Goal: Task Accomplishment & Management: Use online tool/utility

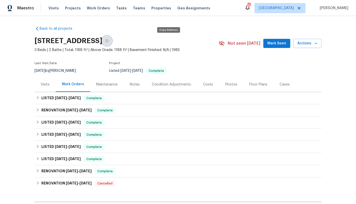
click at [108, 42] on icon "button" at bounding box center [107, 41] width 3 height 3
click at [45, 87] on div "Visits" at bounding box center [45, 84] width 9 height 5
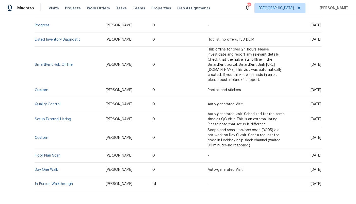
scroll to position [181, 0]
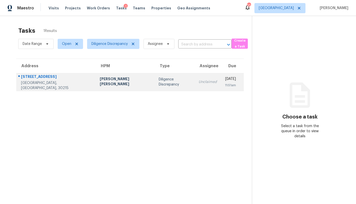
click at [155, 79] on td "Diligence Discrepancy" at bounding box center [175, 82] width 40 height 18
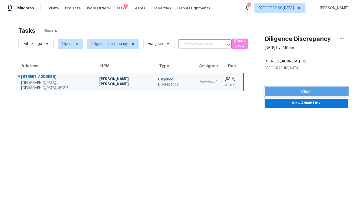
click at [302, 92] on span "Claim" at bounding box center [306, 92] width 75 height 6
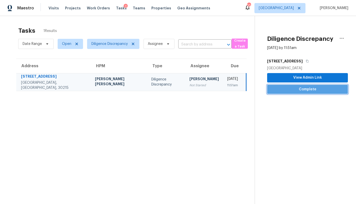
click at [302, 92] on button "Complete" at bounding box center [307, 89] width 81 height 9
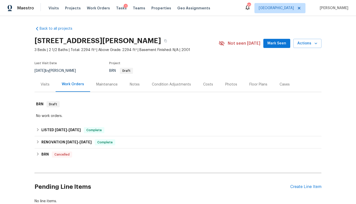
click at [147, 28] on div "Back to all projects [STREET_ADDRESS][PERSON_NAME] 3 Beds | 2 1/2 Baths | Total…" at bounding box center [178, 115] width 287 height 186
click at [116, 8] on span "Tasks" at bounding box center [121, 8] width 11 height 4
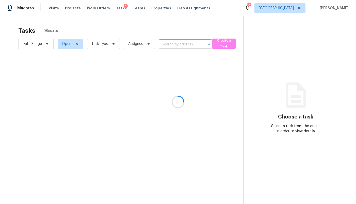
click at [298, 8] on div at bounding box center [178, 102] width 356 height 204
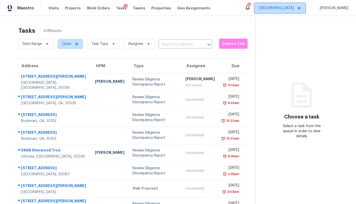
click at [291, 11] on span "[GEOGRAPHIC_DATA]" at bounding box center [280, 8] width 51 height 10
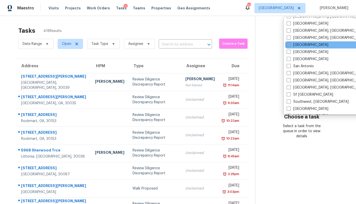
scroll to position [316, 0]
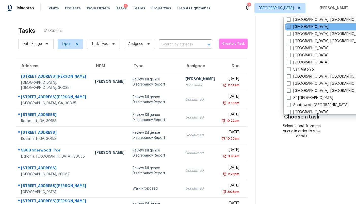
click at [297, 28] on label "[GEOGRAPHIC_DATA]" at bounding box center [308, 26] width 42 height 5
click at [290, 28] on input "[GEOGRAPHIC_DATA]" at bounding box center [288, 25] width 3 height 3
checkbox input "true"
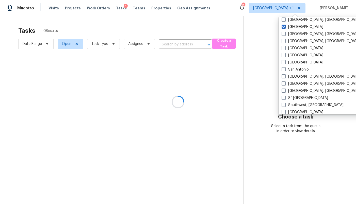
click at [66, 45] on div at bounding box center [178, 102] width 356 height 204
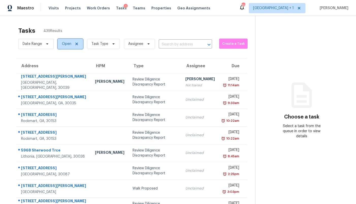
click at [66, 43] on span "Open" at bounding box center [66, 43] width 9 height 5
click at [70, 65] on label "Closed" at bounding box center [69, 65] width 18 height 5
click at [64, 65] on input "Closed" at bounding box center [61, 64] width 3 height 3
checkbox input "true"
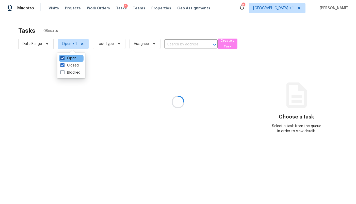
click at [71, 56] on label "Open" at bounding box center [68, 58] width 16 height 5
click at [64, 56] on input "Open" at bounding box center [61, 57] width 3 height 3
checkbox input "false"
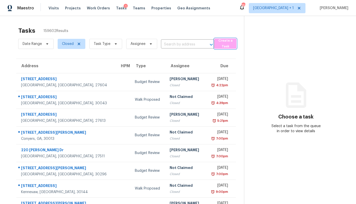
click at [224, 43] on span "Create a Task" at bounding box center [225, 44] width 17 height 12
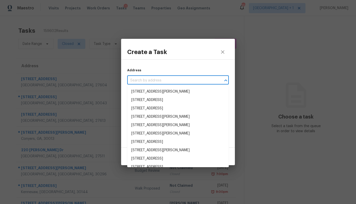
click at [156, 82] on input "text" at bounding box center [170, 81] width 87 height 8
paste input "7244 Montoro Ct, Fayetteville, NC 28314"
type input "7244 Montoro Ct, Fayetteville, NC 28314"
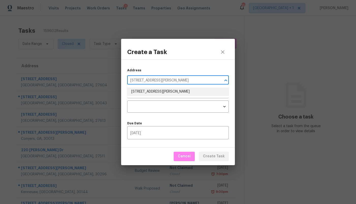
click at [155, 91] on li "7244 Montoro Ct, Fayetteville, NC 28314" at bounding box center [178, 92] width 102 height 8
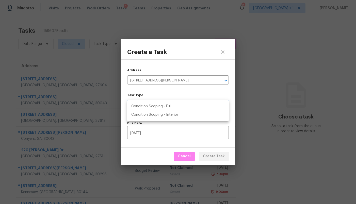
click at [154, 103] on body "Maestro Visits Projects Work Orders Tasks 1 Teams Properties Geo Assignments 15…" at bounding box center [178, 102] width 356 height 204
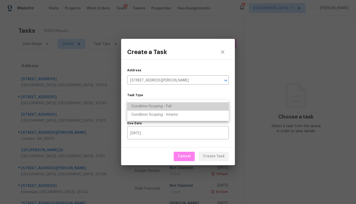
click at [158, 107] on li "Condition Scoping - Full" at bounding box center [178, 106] width 102 height 8
type input "virtual_full_assessment"
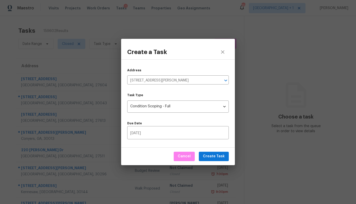
click at [166, 119] on div "Due Date 09/08/2025 ​" at bounding box center [178, 128] width 102 height 23
click at [218, 157] on span "Create Task" at bounding box center [214, 156] width 22 height 6
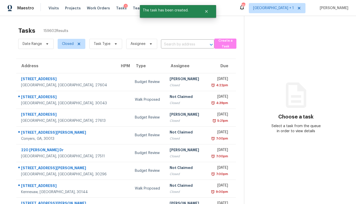
click at [176, 40] on div "Date Range Closed Task Type Assignee ​" at bounding box center [116, 43] width 196 height 13
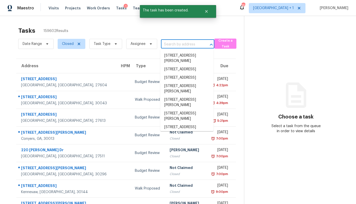
click at [174, 47] on input "text" at bounding box center [180, 45] width 39 height 8
paste input "7244 Montoro Ct, Fayetteville, NC 28314"
type input "7244 Montoro Ct, Fayetteville, NC 28314"
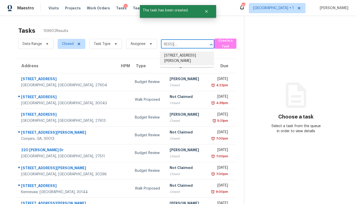
click at [177, 57] on li "7244 Montoro Ct, Fayetteville, NC 28314" at bounding box center [186, 59] width 53 height 14
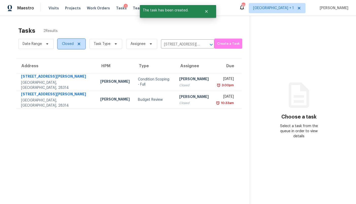
click at [70, 43] on span "Closed" at bounding box center [68, 43] width 12 height 5
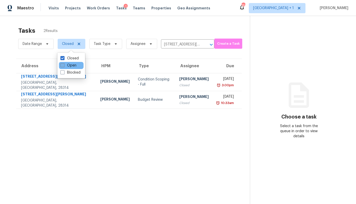
click at [74, 67] on label "Open" at bounding box center [68, 65] width 16 height 5
click at [64, 66] on input "Open" at bounding box center [61, 64] width 3 height 3
checkbox input "true"
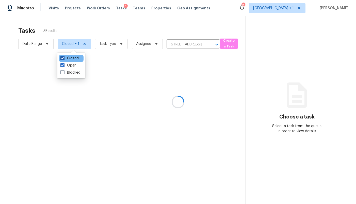
click at [72, 59] on label "Closed" at bounding box center [69, 58] width 18 height 5
click at [64, 59] on input "Closed" at bounding box center [61, 57] width 3 height 3
checkbox input "false"
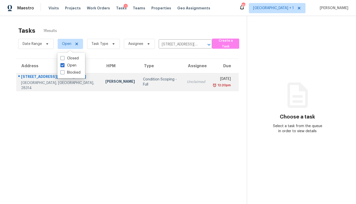
click at [139, 86] on td "Condition Scoping - Full" at bounding box center [161, 82] width 44 height 18
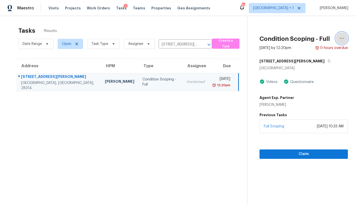
click at [337, 39] on button "button" at bounding box center [342, 38] width 12 height 12
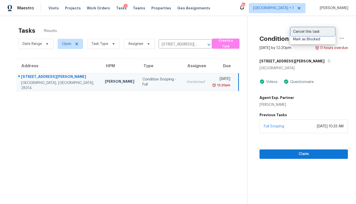
click at [312, 32] on div "Cancel this task" at bounding box center [313, 31] width 40 height 5
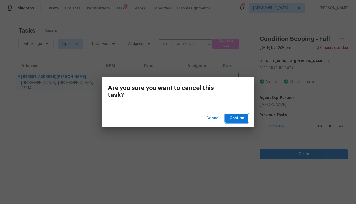
click at [243, 117] on span "Confirm" at bounding box center [237, 118] width 14 height 6
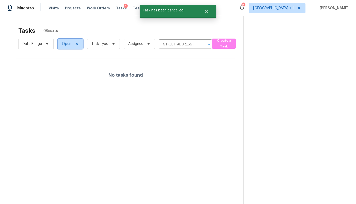
click at [67, 44] on span "Open" at bounding box center [66, 43] width 9 height 5
click at [70, 67] on label "Closed" at bounding box center [69, 65] width 18 height 5
click at [64, 66] on input "Closed" at bounding box center [61, 64] width 3 height 3
checkbox input "true"
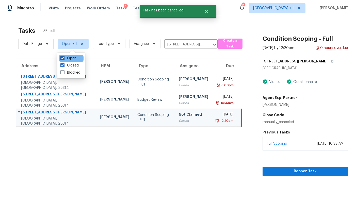
click at [69, 59] on label "Open" at bounding box center [68, 58] width 16 height 5
click at [64, 59] on input "Open" at bounding box center [61, 57] width 3 height 3
checkbox input "false"
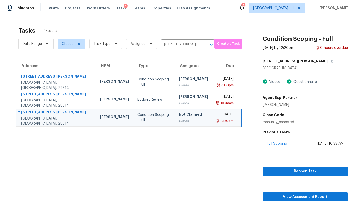
click at [110, 136] on section "Tasks 2 Results Date Range Closed Task Type Assignee 7244 Montoro Ct, Fayettevi…" at bounding box center [129, 122] width 242 height 196
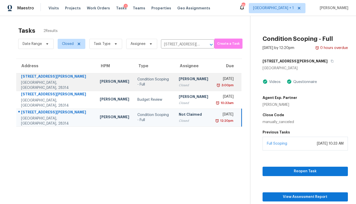
click at [137, 81] on div "Condition Scoping - Full" at bounding box center [153, 82] width 33 height 10
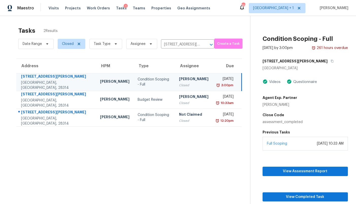
scroll to position [16, 0]
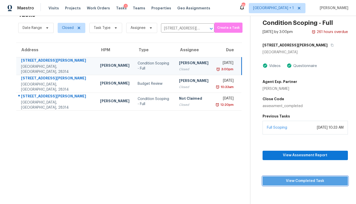
click at [283, 182] on span "View Completed Task" at bounding box center [305, 181] width 77 height 6
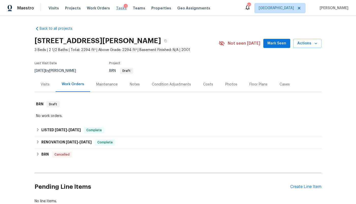
click at [116, 8] on span "Tasks" at bounding box center [121, 8] width 11 height 4
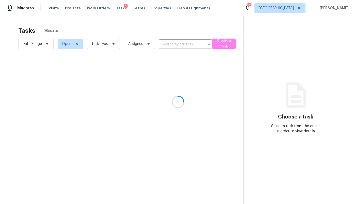
click at [41, 45] on div at bounding box center [178, 102] width 356 height 204
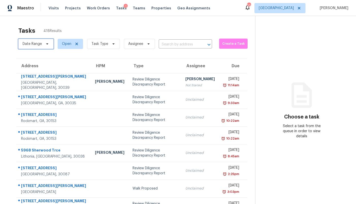
click at [34, 44] on span "Date Range" at bounding box center [32, 43] width 19 height 5
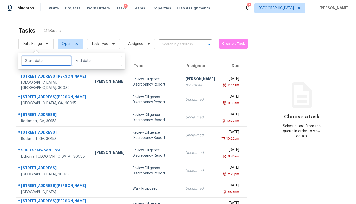
select select "8"
select select "2025"
select select "9"
select select "2025"
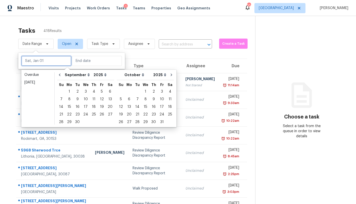
click at [35, 57] on input "text" at bounding box center [46, 61] width 50 height 10
type input "Wed, Sep 10"
click at [68, 99] on div "8" at bounding box center [69, 99] width 8 height 7
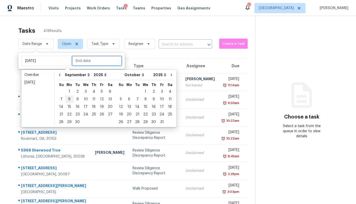
type input "Mon, Sep 08"
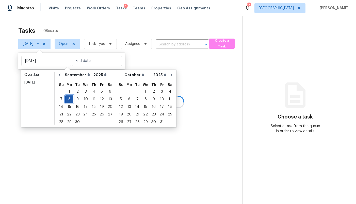
click at [68, 99] on div "8" at bounding box center [69, 99] width 8 height 7
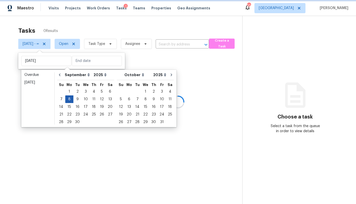
type input "Mon, Sep 08"
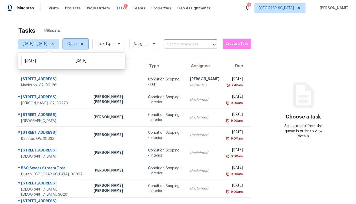
click at [87, 45] on span "Open" at bounding box center [75, 44] width 25 height 10
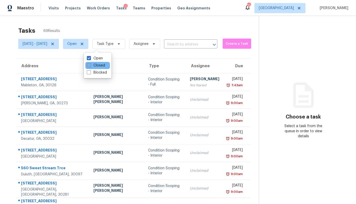
click at [91, 66] on label "Closed" at bounding box center [96, 65] width 18 height 5
click at [90, 66] on input "Closed" at bounding box center [88, 64] width 3 height 3
checkbox input "true"
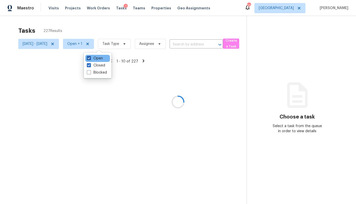
click at [90, 60] on span at bounding box center [89, 58] width 4 height 4
click at [90, 59] on input "Open" at bounding box center [88, 57] width 3 height 3
checkbox input "false"
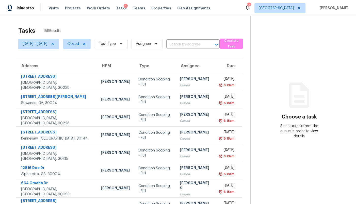
click at [114, 25] on div "Tasks 158 Results" at bounding box center [134, 30] width 232 height 13
click at [151, 43] on span "Assignee" at bounding box center [143, 43] width 15 height 5
type input "sal"
click at [236, 25] on div "Tasks 158 Results" at bounding box center [134, 30] width 232 height 13
click at [287, 8] on span "Atlanta" at bounding box center [280, 8] width 51 height 10
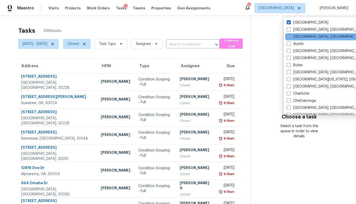
click at [300, 38] on label "Asheville, NC" at bounding box center [326, 36] width 79 height 5
click at [290, 38] on input "Asheville, NC" at bounding box center [288, 35] width 3 height 3
checkbox input "true"
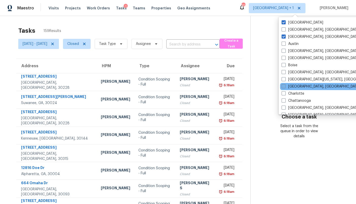
click at [288, 88] on label "Charleston, SC" at bounding box center [321, 86] width 79 height 5
click at [285, 87] on input "Charleston, SC" at bounding box center [283, 85] width 3 height 3
checkbox input "true"
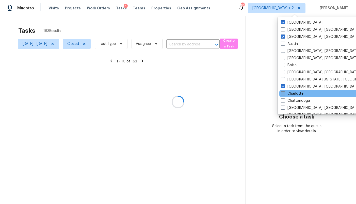
click at [288, 93] on label "Charlotte" at bounding box center [292, 93] width 23 height 5
click at [284, 93] on input "Charlotte" at bounding box center [282, 92] width 3 height 3
checkbox input "true"
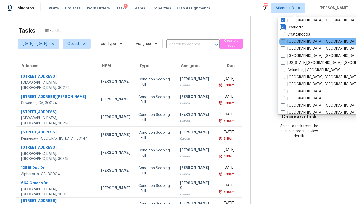
scroll to position [68, 0]
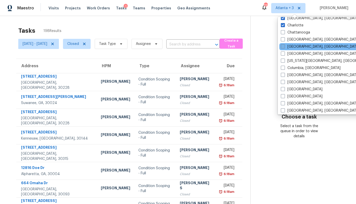
click at [284, 47] on span at bounding box center [283, 46] width 4 height 4
click at [284, 47] on input "Cincinnati, OH" at bounding box center [282, 45] width 3 height 3
checkbox input "true"
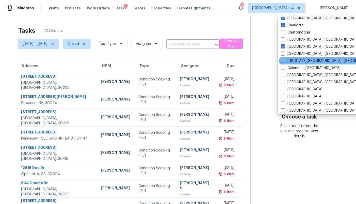
click at [285, 57] on div "Colorado Springs, CO" at bounding box center [330, 60] width 102 height 7
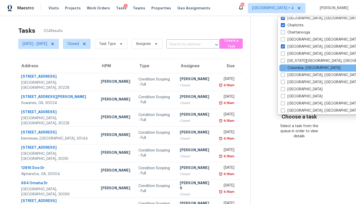
click at [284, 66] on span at bounding box center [283, 68] width 4 height 4
click at [284, 66] on input "Columbia, SC" at bounding box center [282, 67] width 3 height 3
checkbox input "true"
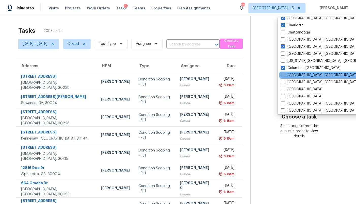
click at [284, 74] on span at bounding box center [283, 75] width 4 height 4
click at [284, 74] on input "Columbus, OH" at bounding box center [282, 74] width 3 height 3
checkbox input "true"
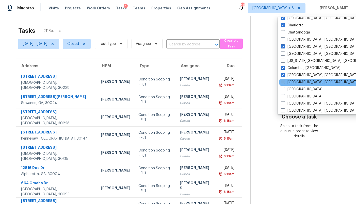
click at [283, 83] on span at bounding box center [283, 82] width 4 height 4
click at [283, 83] on input "Corpus Christi, TX" at bounding box center [282, 81] width 3 height 3
checkbox input "true"
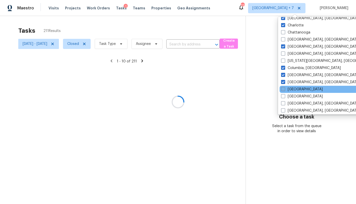
click at [283, 90] on span at bounding box center [283, 89] width 4 height 4
click at [283, 90] on input "Dallas" at bounding box center [282, 88] width 3 height 3
checkbox input "true"
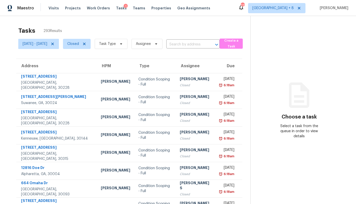
click at [234, 21] on div "Tasks 293 Results Mon, Sep 08 - Mon, Sep 08 Closed Task Type Assignee ​ Create …" at bounding box center [178, 140] width 356 height 249
click at [151, 44] on span "Assignee" at bounding box center [143, 43] width 15 height 5
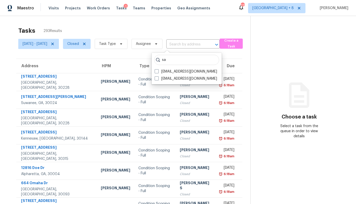
type input "s"
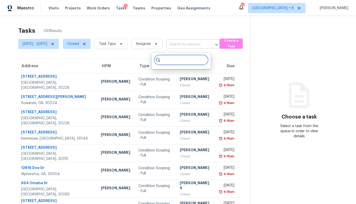
paste input "[PERSON_NAME]"
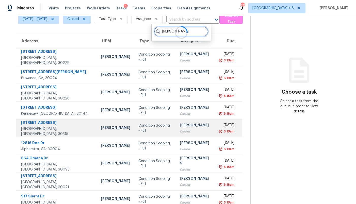
scroll to position [23, 0]
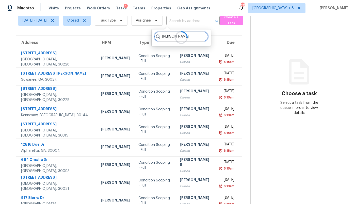
type input "[PERSON_NAME]"
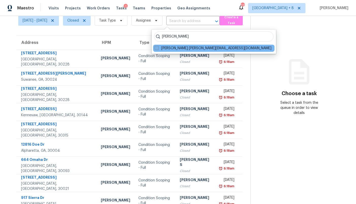
click at [192, 49] on label "Salma Ansari salma.ansari@opendoor.com" at bounding box center [213, 48] width 117 height 5
click at [158, 49] on input "Salma Ansari salma.ansari@opendoor.com" at bounding box center [156, 47] width 3 height 3
checkbox input "true"
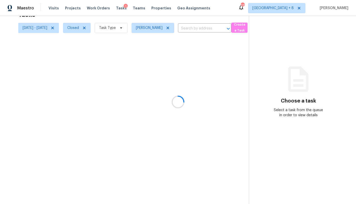
scroll to position [16, 0]
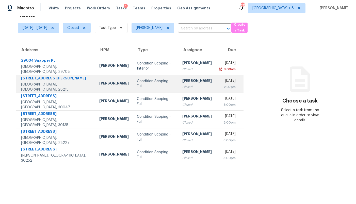
click at [158, 86] on div "Condition Scoping - Full" at bounding box center [155, 84] width 37 height 10
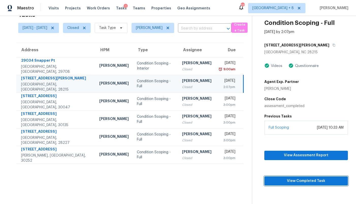
click at [294, 184] on span "View Completed Task" at bounding box center [307, 181] width 76 height 6
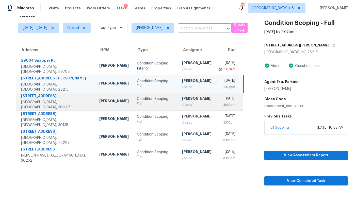
click at [156, 100] on div "Condition Scoping - Full" at bounding box center [155, 102] width 37 height 10
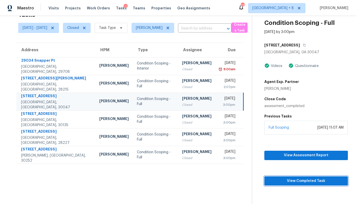
click at [293, 184] on span "View Completed Task" at bounding box center [307, 181] width 76 height 6
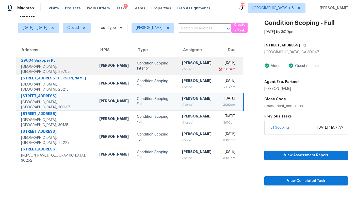
click at [146, 64] on div "Condition Scoping - Interior" at bounding box center [155, 66] width 37 height 10
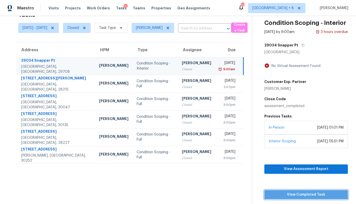
click at [302, 197] on span "View Completed Task" at bounding box center [306, 195] width 75 height 6
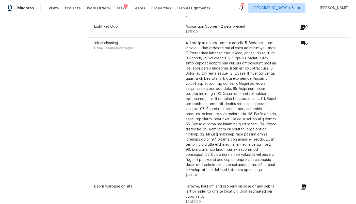
scroll to position [798, 0]
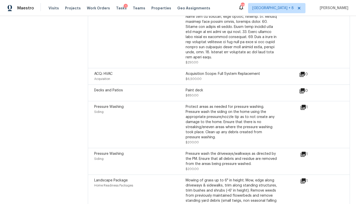
scroll to position [1066, 0]
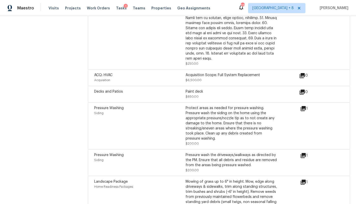
click at [305, 106] on icon at bounding box center [303, 108] width 5 height 5
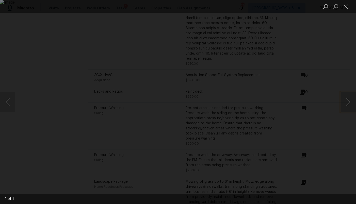
click at [349, 103] on button "Next image" at bounding box center [348, 102] width 15 height 20
click at [322, 73] on div "Lightbox" at bounding box center [178, 102] width 356 height 204
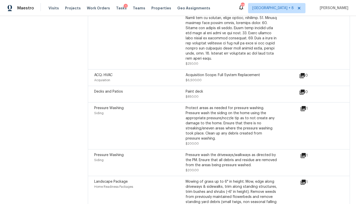
click at [233, 153] on div "Pressure wash the driveways/walkways as directed by the PM. Ensure that all deb…" at bounding box center [231, 160] width 91 height 15
click at [309, 153] on div "1" at bounding box center [312, 156] width 24 height 6
click at [302, 153] on icon at bounding box center [303, 155] width 5 height 5
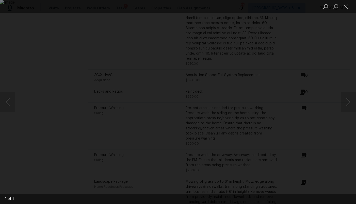
click at [324, 55] on div "Lightbox" at bounding box center [178, 102] width 356 height 204
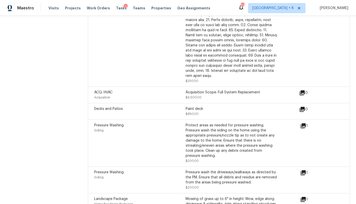
scroll to position [1077, 0]
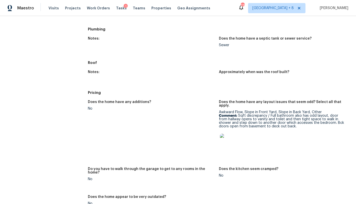
scroll to position [114, 0]
